Goal: Transaction & Acquisition: Purchase product/service

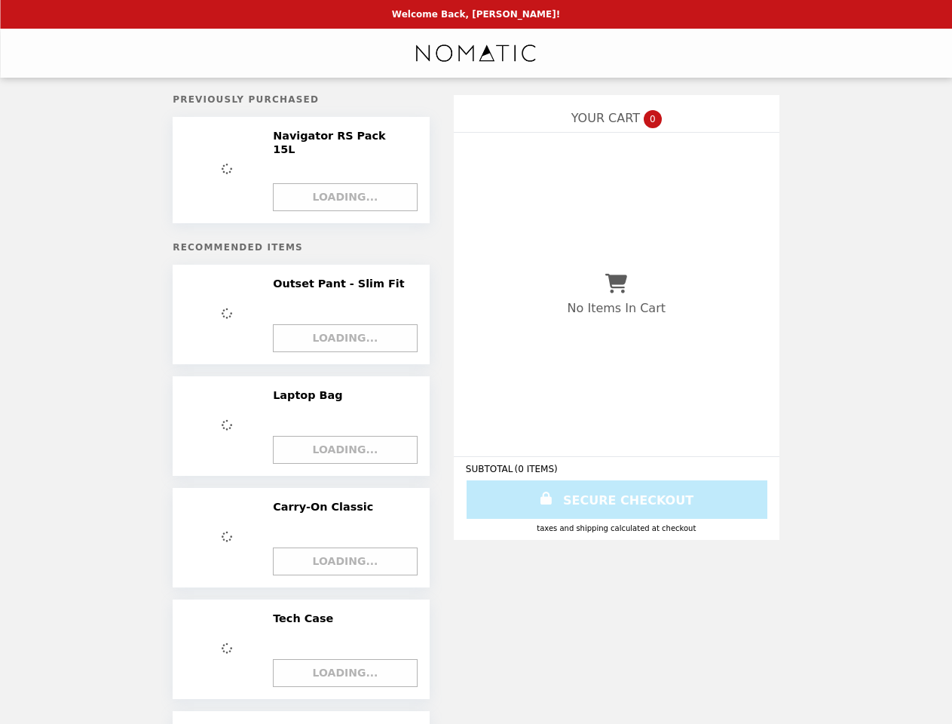
select select "**********"
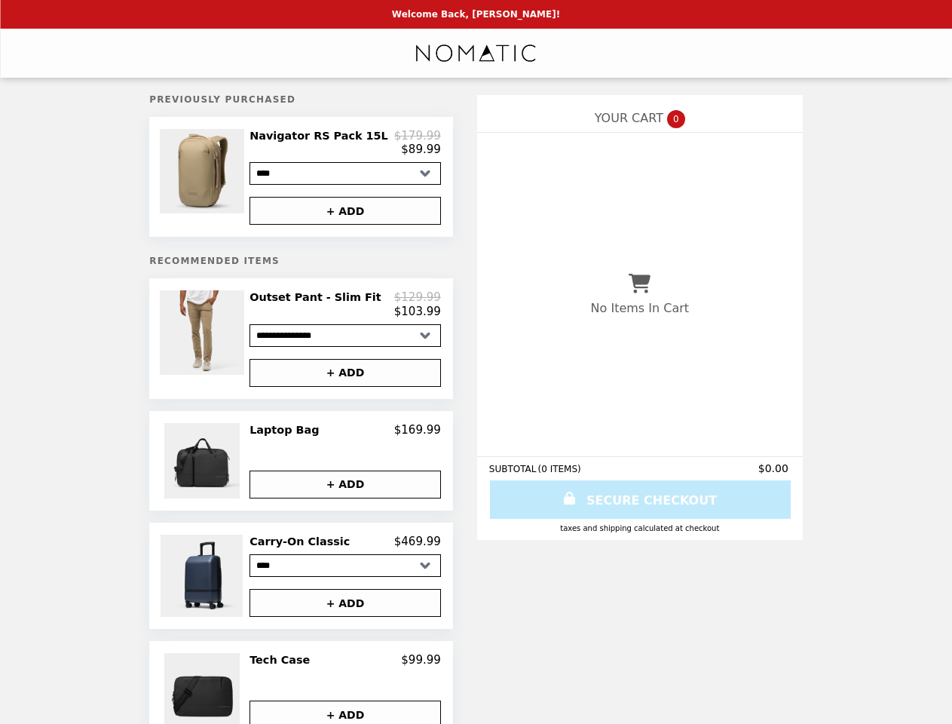
click at [224, 179] on img at bounding box center [204, 171] width 88 height 84
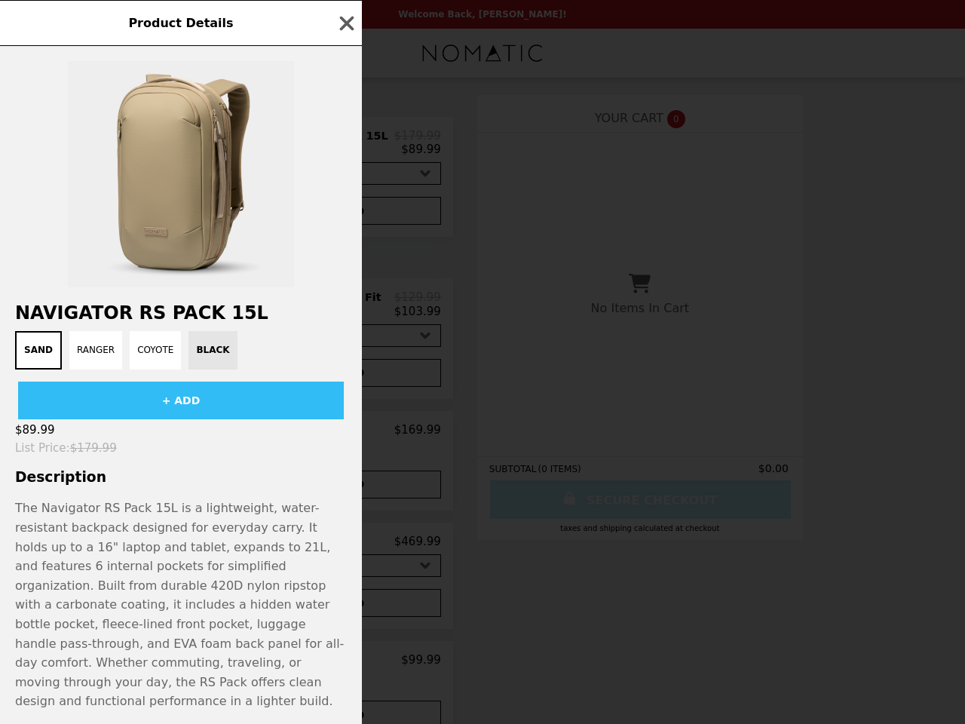
click at [344, 215] on div "Product Details Navigator RS Pack 15L Sand Ranger Coyote Black + ADD $89.99 Lis…" at bounding box center [482, 362] width 965 height 724
click at [224, 345] on div "Sand Ranger Coyote Black" at bounding box center [181, 350] width 344 height 38
click at [344, 311] on div "Product Details Navigator RS Pack 15L Sand Ranger Coyote Black + ADD $89.99 Lis…" at bounding box center [482, 362] width 965 height 724
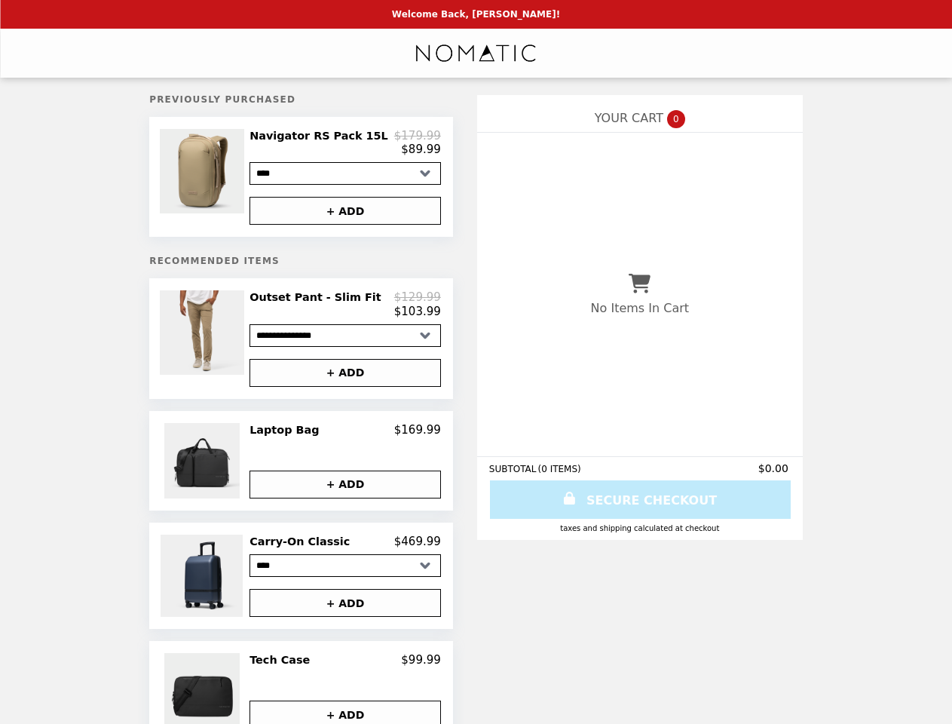
click at [344, 381] on button "+ ADD" at bounding box center [344, 373] width 191 height 28
click at [224, 469] on img at bounding box center [203, 460] width 79 height 75
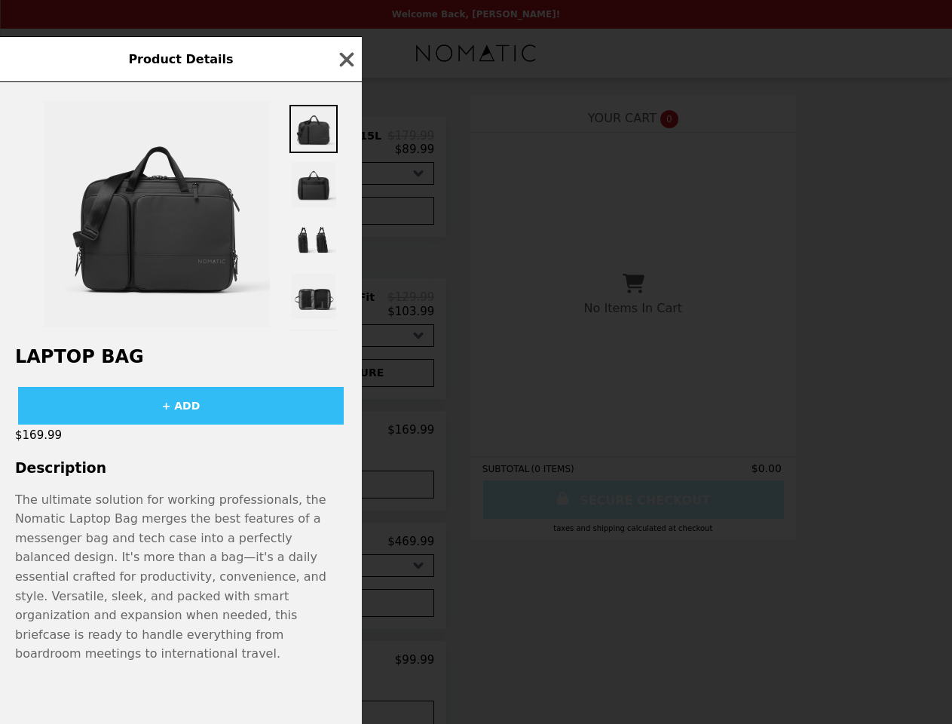
click at [344, 439] on div "Product Details Laptop Bag + ADD $169.99 Description The ultimate solution for …" at bounding box center [476, 362] width 952 height 724
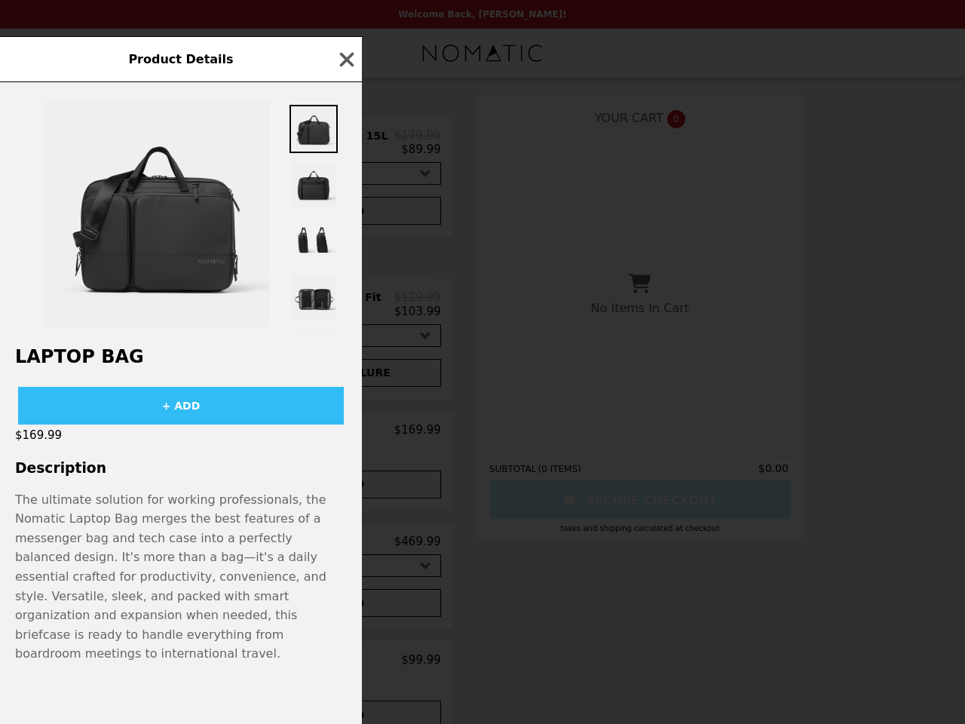
click at [344, 476] on h3 "Description" at bounding box center [181, 468] width 362 height 16
